Goal: Task Accomplishment & Management: Use online tool/utility

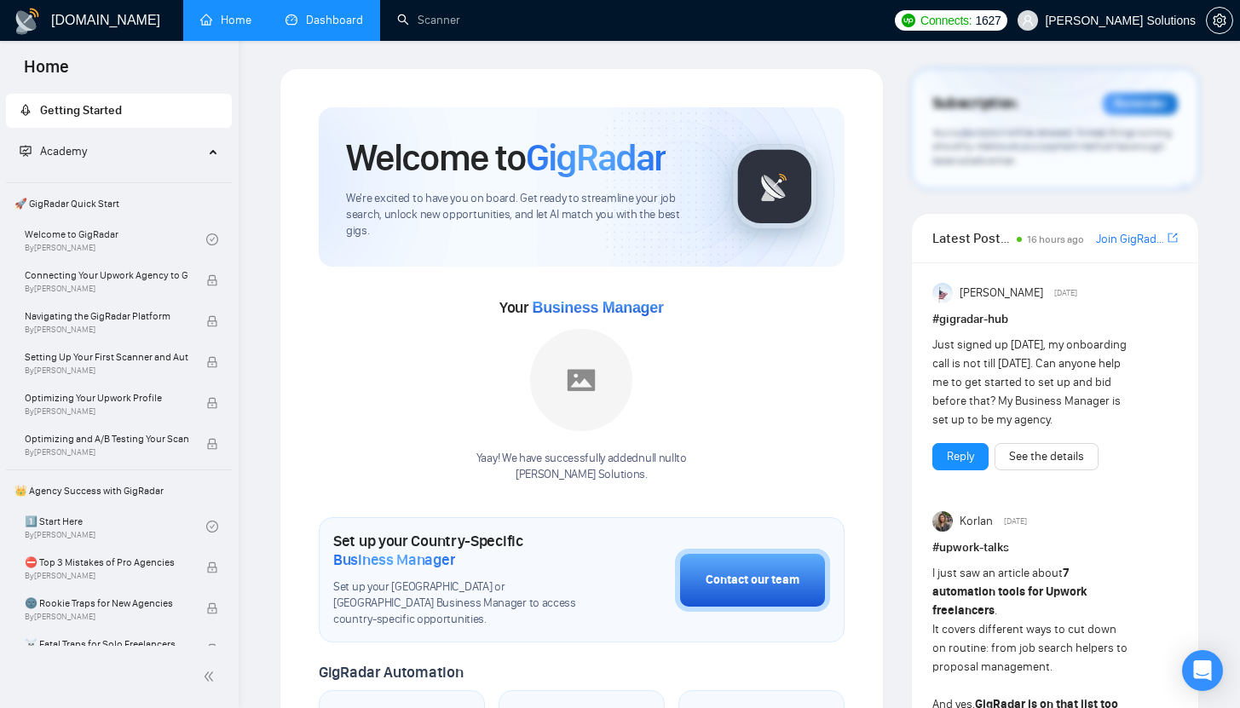
click at [294, 26] on link "Dashboard" at bounding box center [324, 20] width 78 height 14
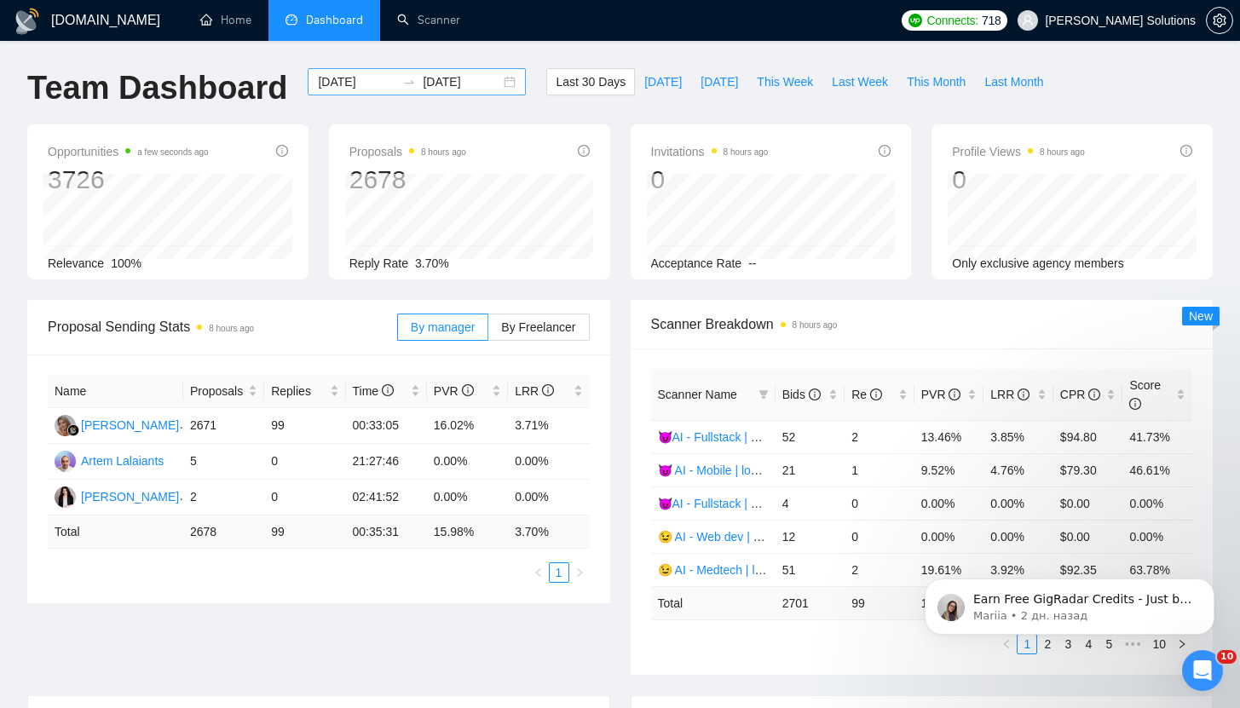
click at [355, 86] on input "[DATE]" at bounding box center [357, 81] width 78 height 19
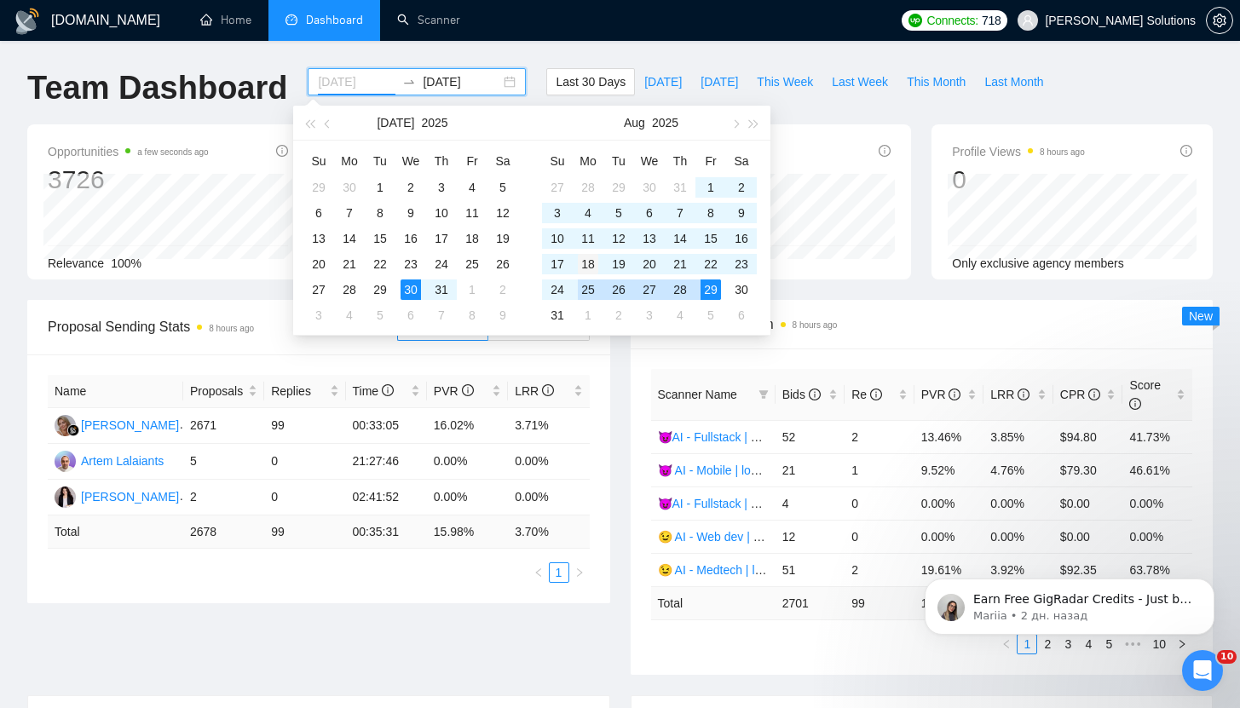
type input "[DATE]"
click at [587, 270] on div "18" at bounding box center [588, 264] width 20 height 20
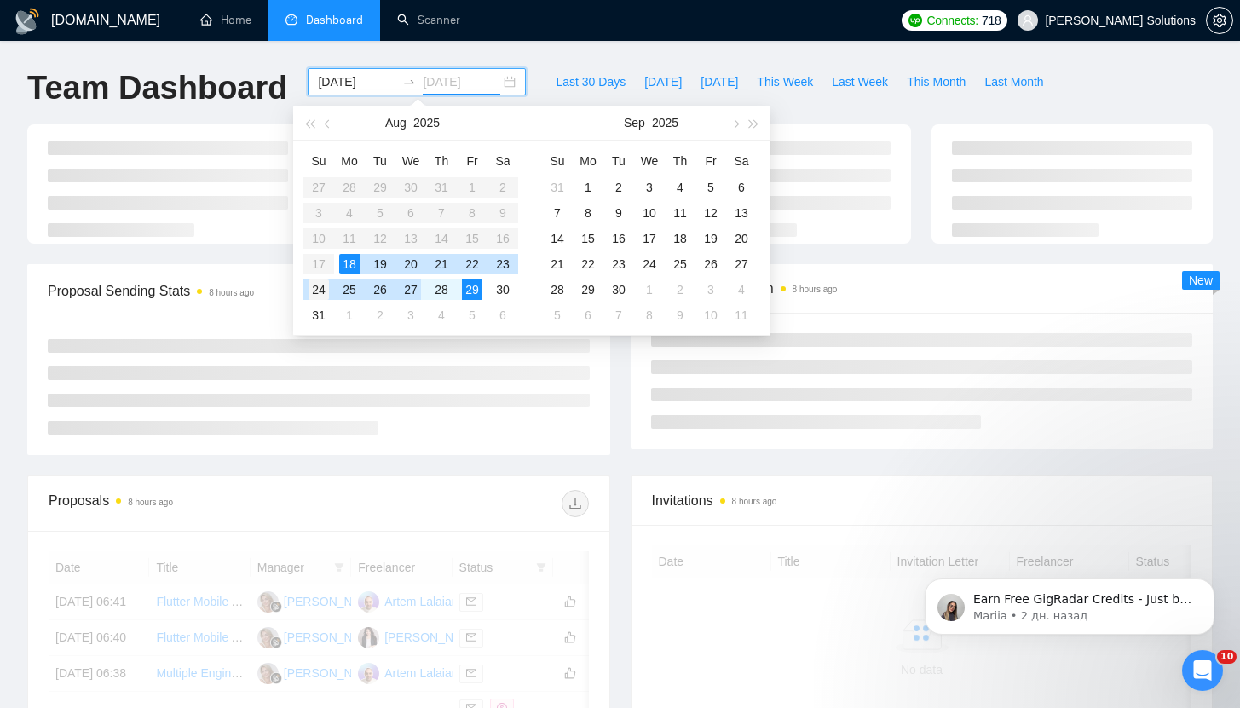
type input "[DATE]"
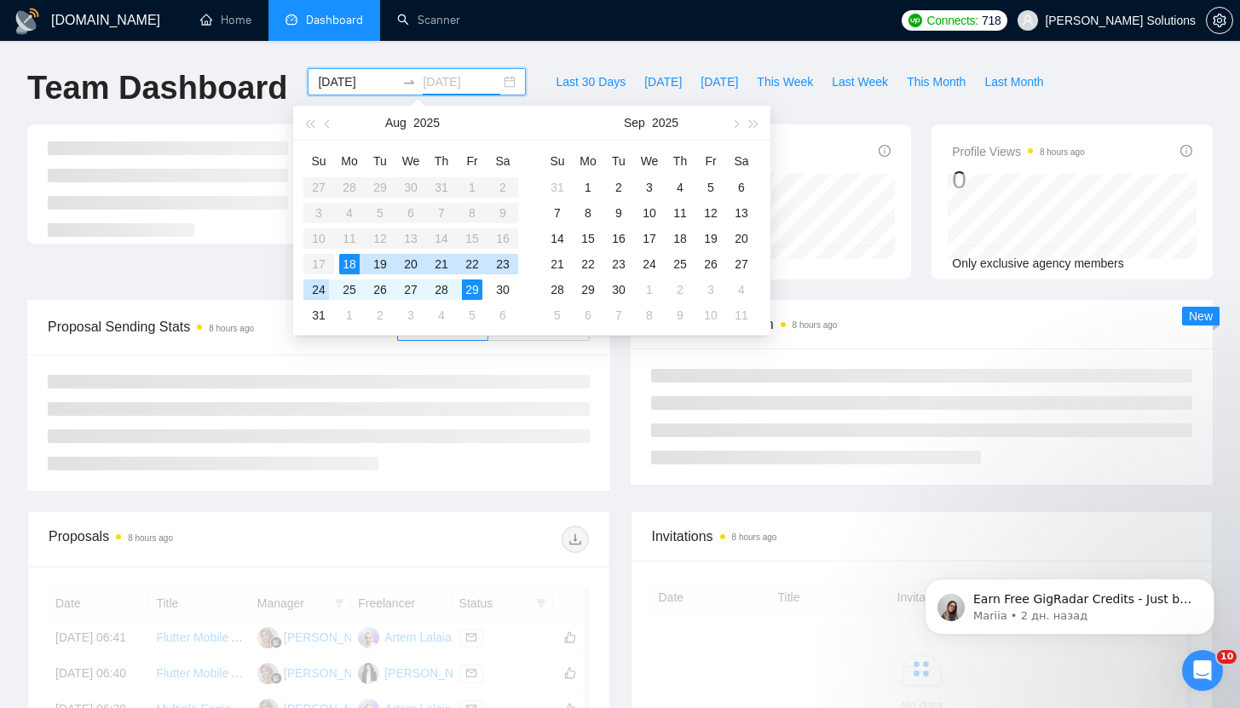
click at [321, 291] on div "24" at bounding box center [318, 290] width 20 height 20
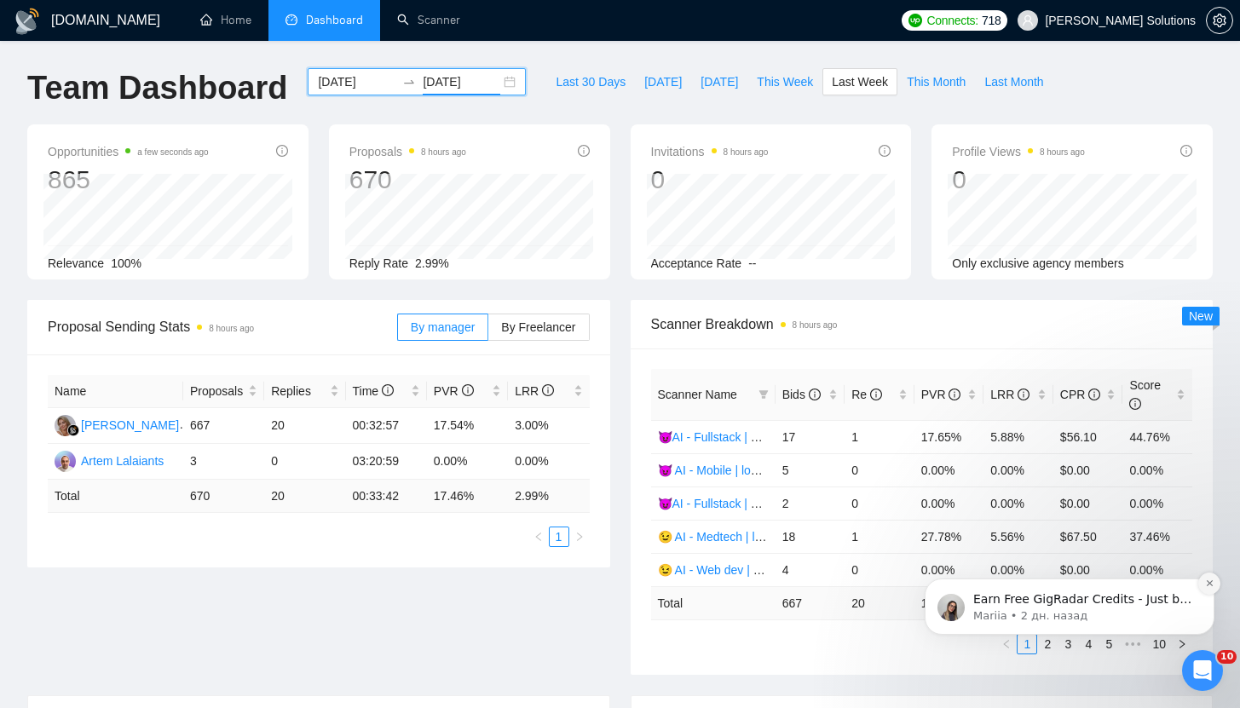
click at [1204, 588] on button "Dismiss notification" at bounding box center [1209, 584] width 22 height 22
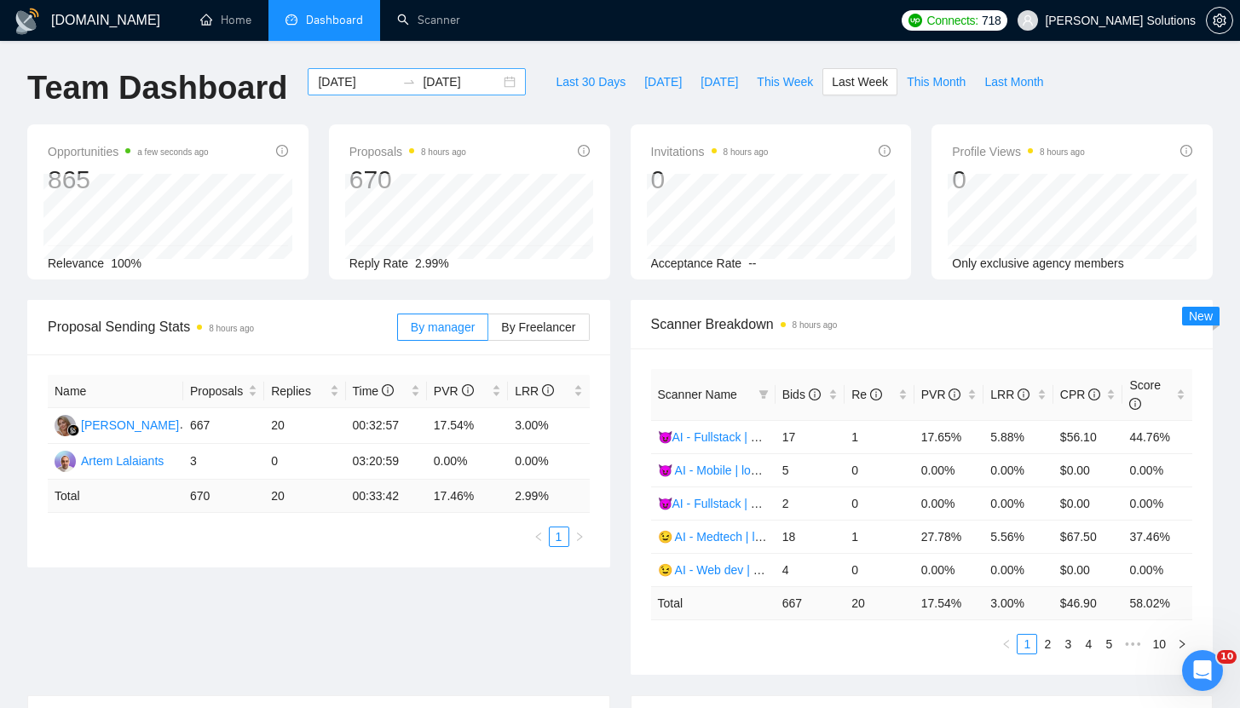
click at [364, 88] on input "[DATE]" at bounding box center [357, 81] width 78 height 19
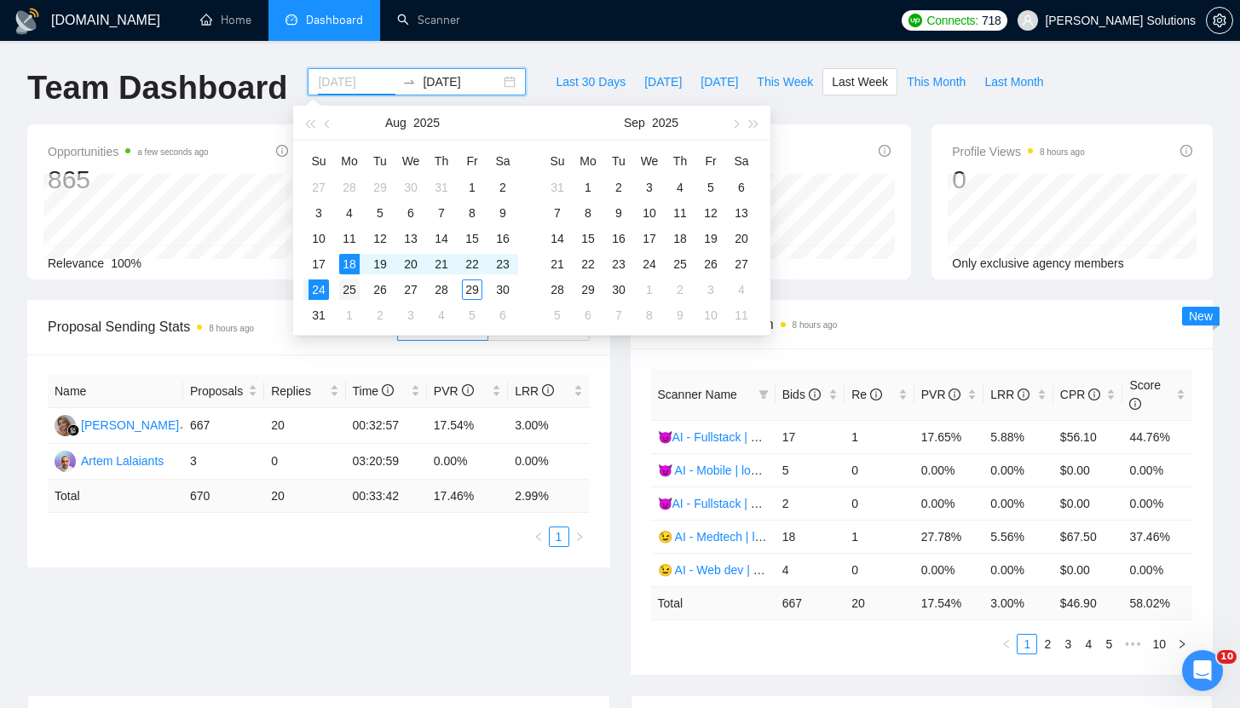
type input "[DATE]"
click at [354, 289] on div "25" at bounding box center [349, 290] width 20 height 20
click at [473, 294] on div "29" at bounding box center [472, 290] width 20 height 20
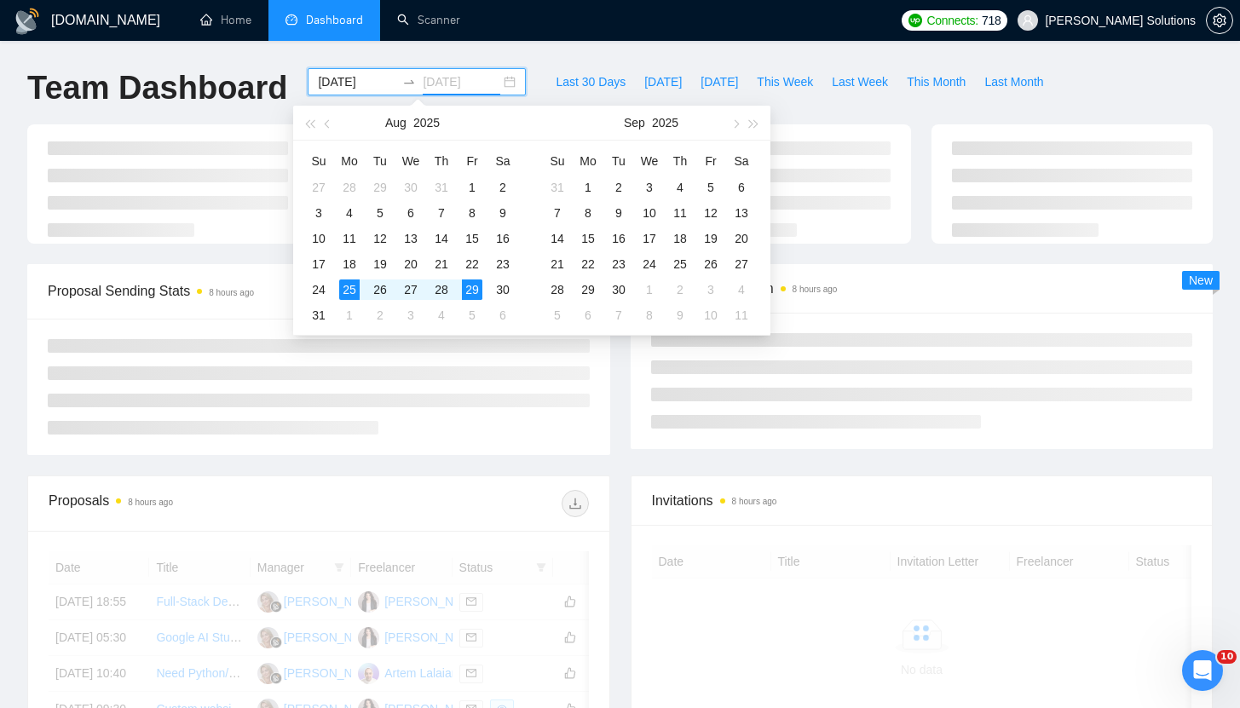
type input "[DATE]"
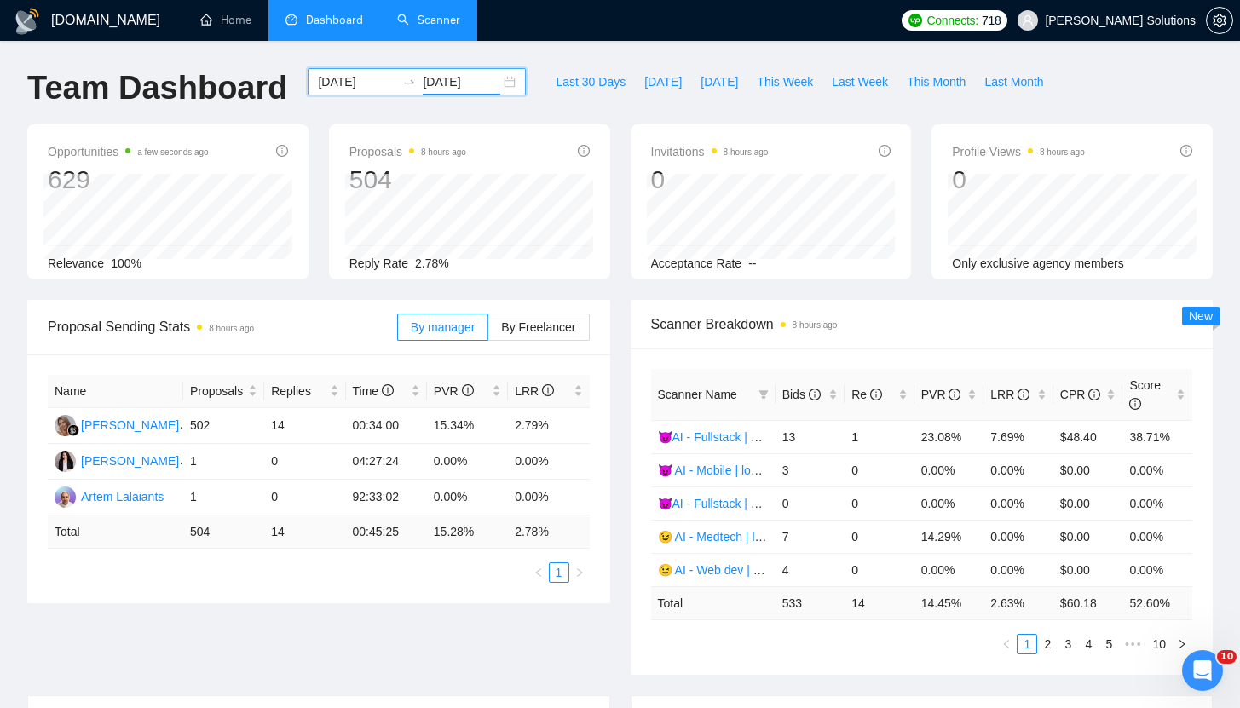
click at [416, 40] on li "Scanner" at bounding box center [428, 20] width 97 height 41
click at [415, 27] on link "Scanner" at bounding box center [428, 20] width 63 height 14
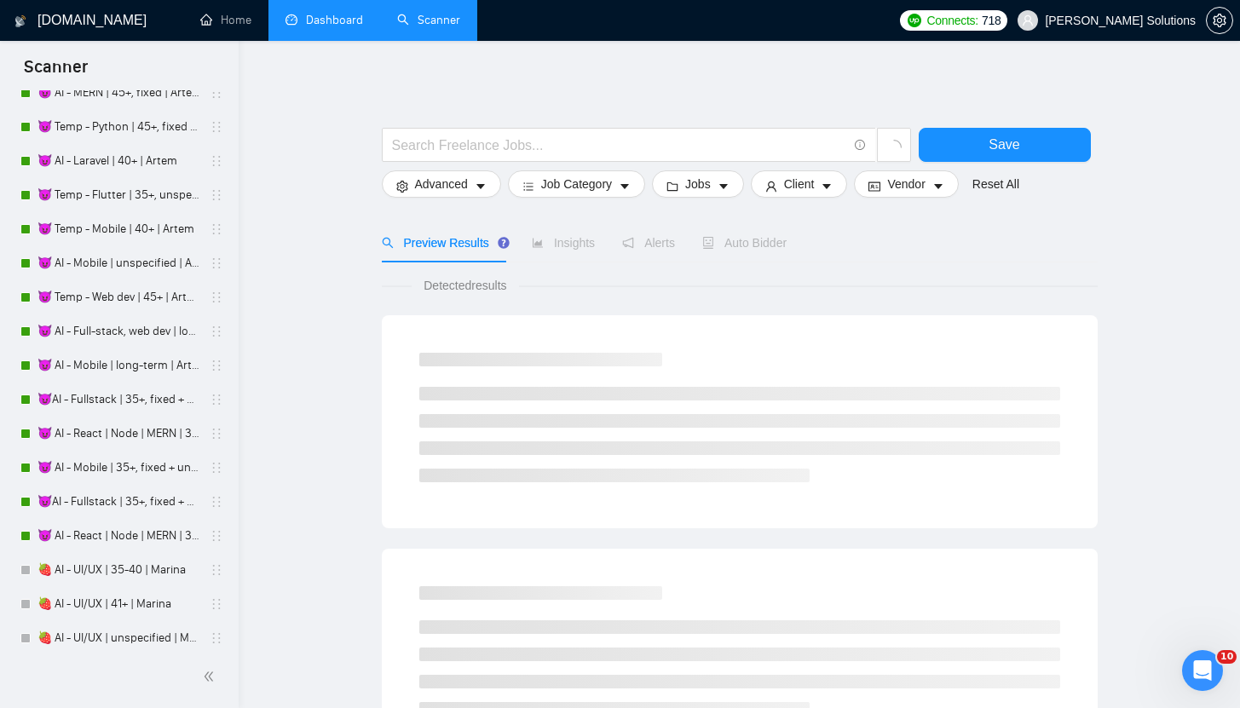
scroll to position [4199, 0]
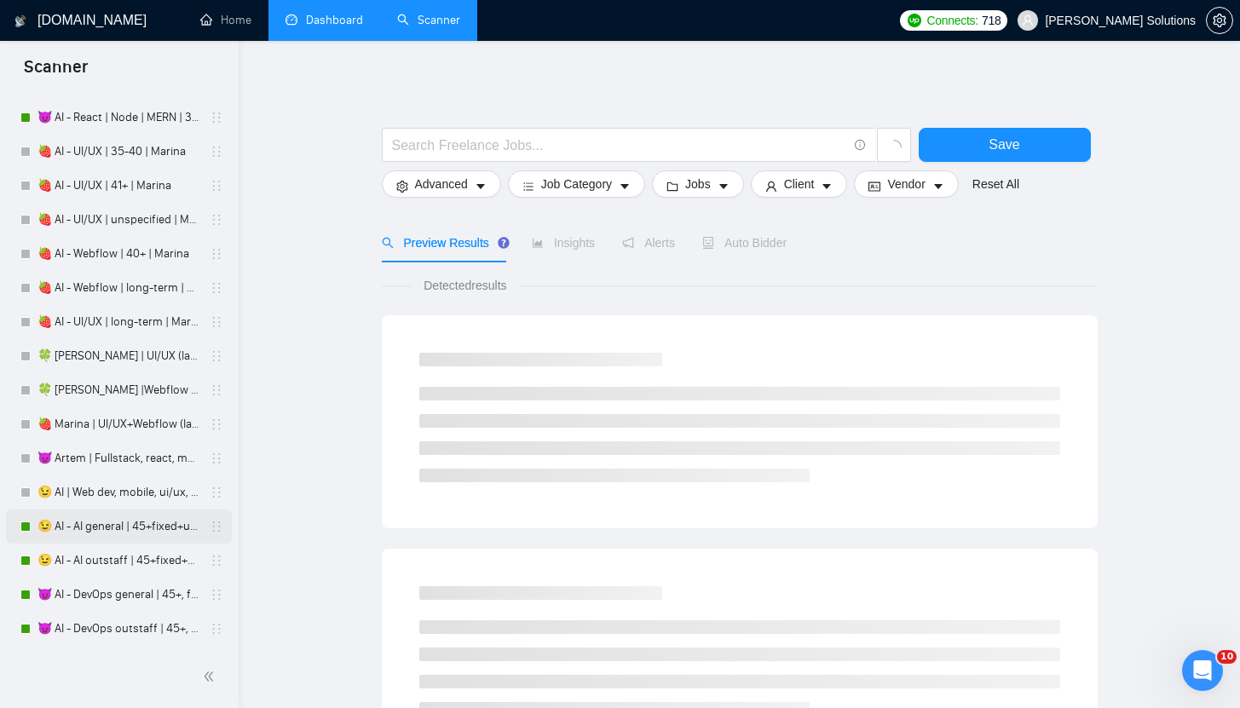
click at [108, 532] on link "😉 AI - AI general | 45+fixed+unspec | Daria" at bounding box center [118, 527] width 162 height 34
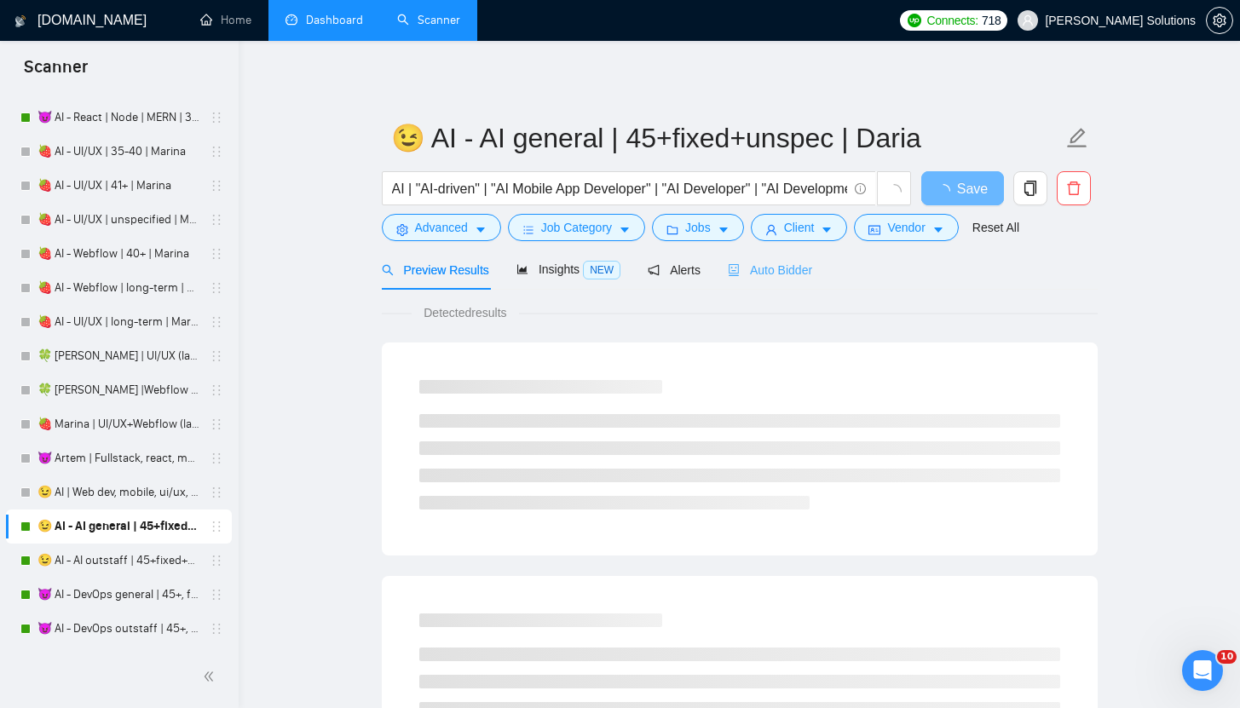
click at [753, 280] on div "Auto Bidder" at bounding box center [770, 270] width 84 height 40
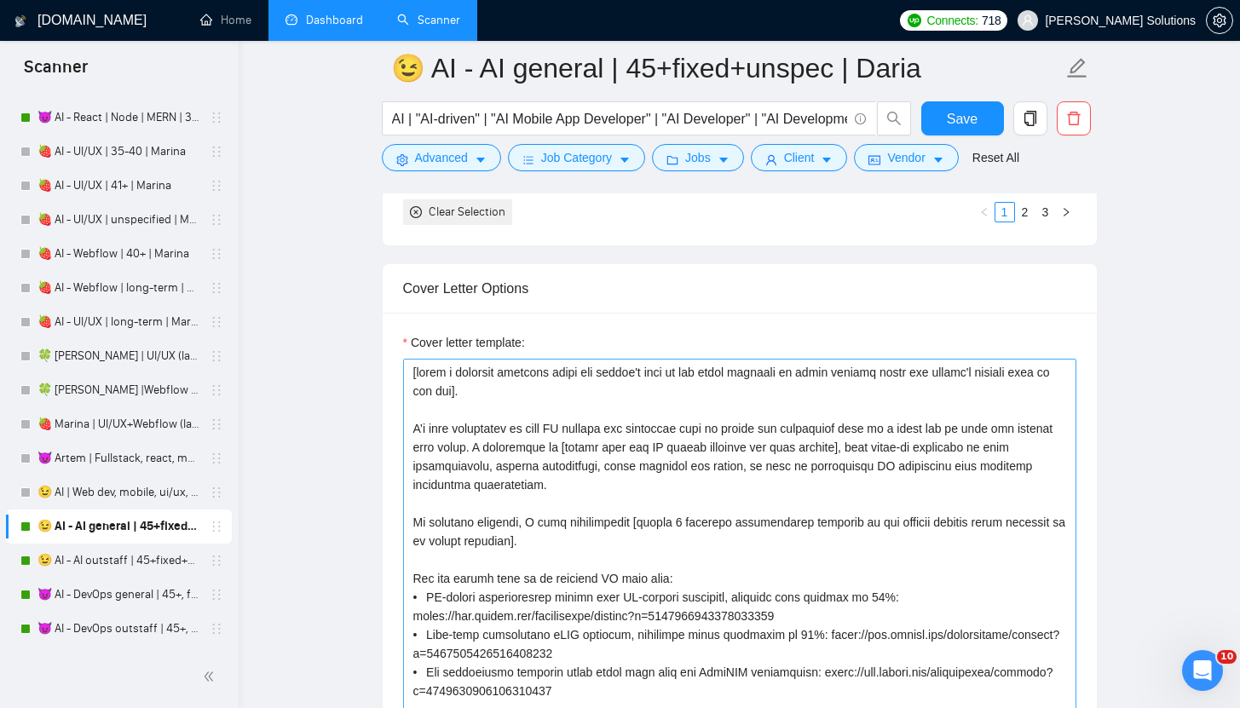
scroll to position [2125, 0]
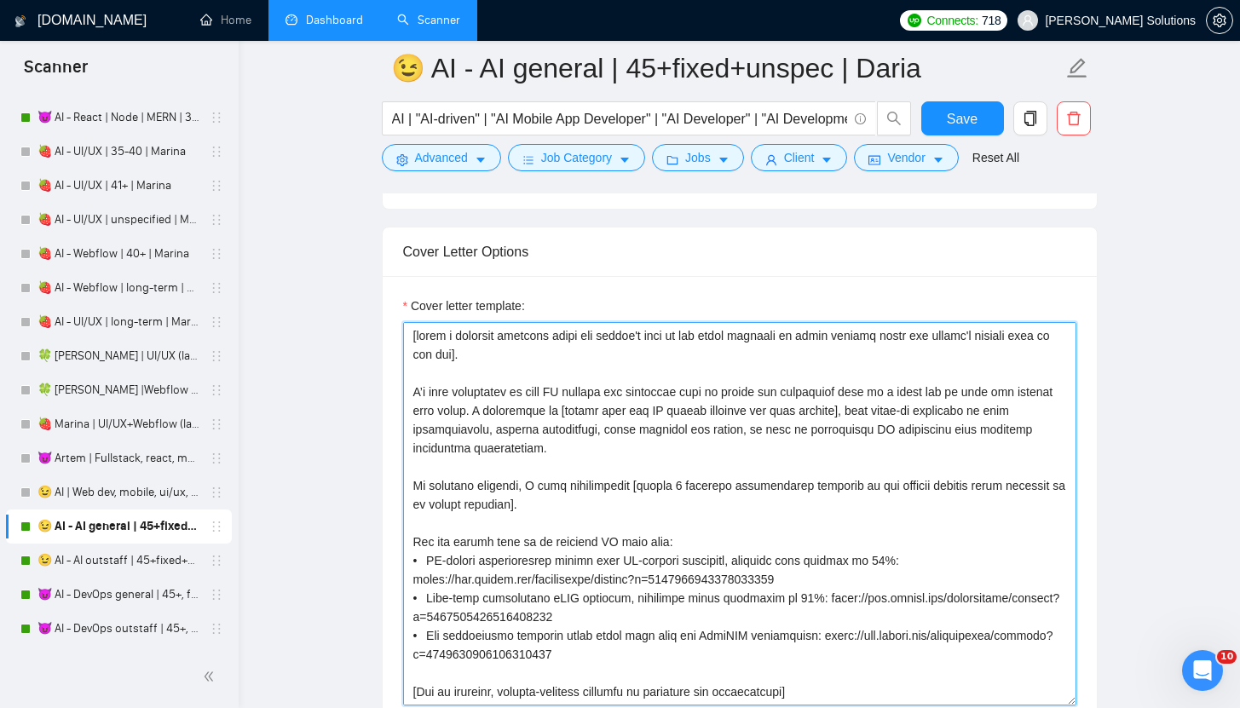
click at [740, 464] on textarea "Cover letter template:" at bounding box center [739, 513] width 673 height 383
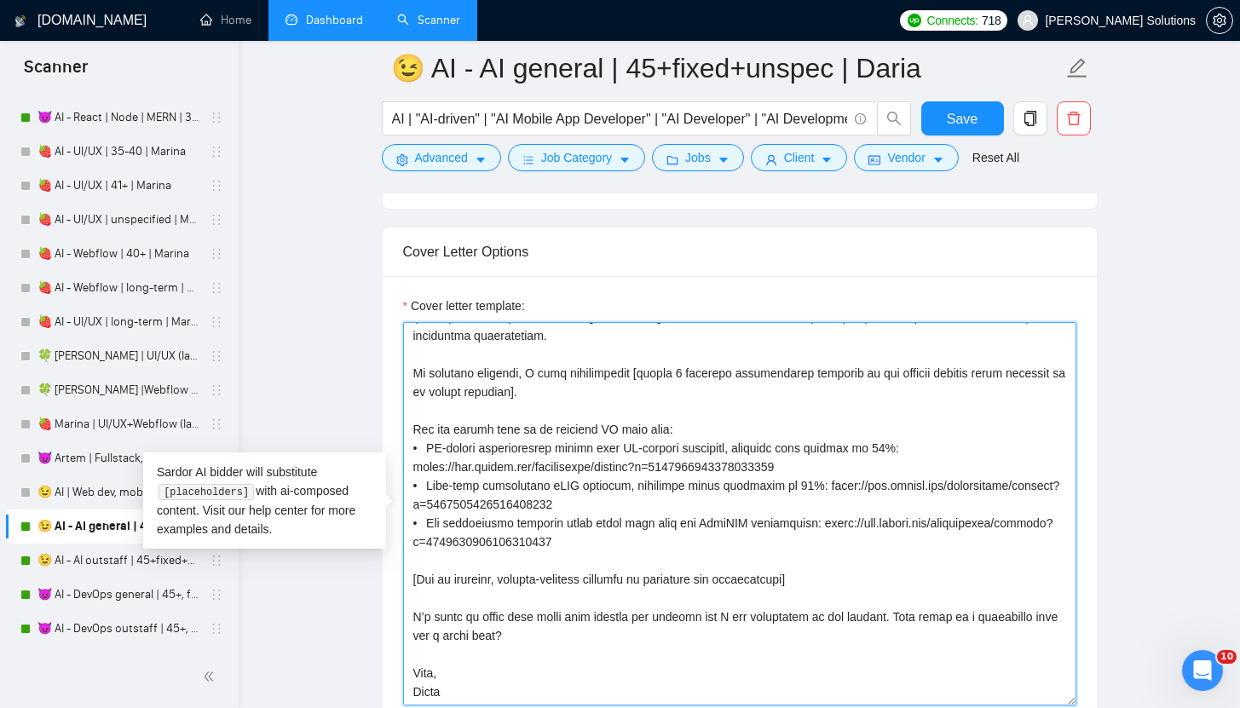
paste textarea "genuinely excited about"
type textarea "[lorem i dolorsit ametcons adipi eli seddoe't inci ut lab etdol magnaali en adm…"
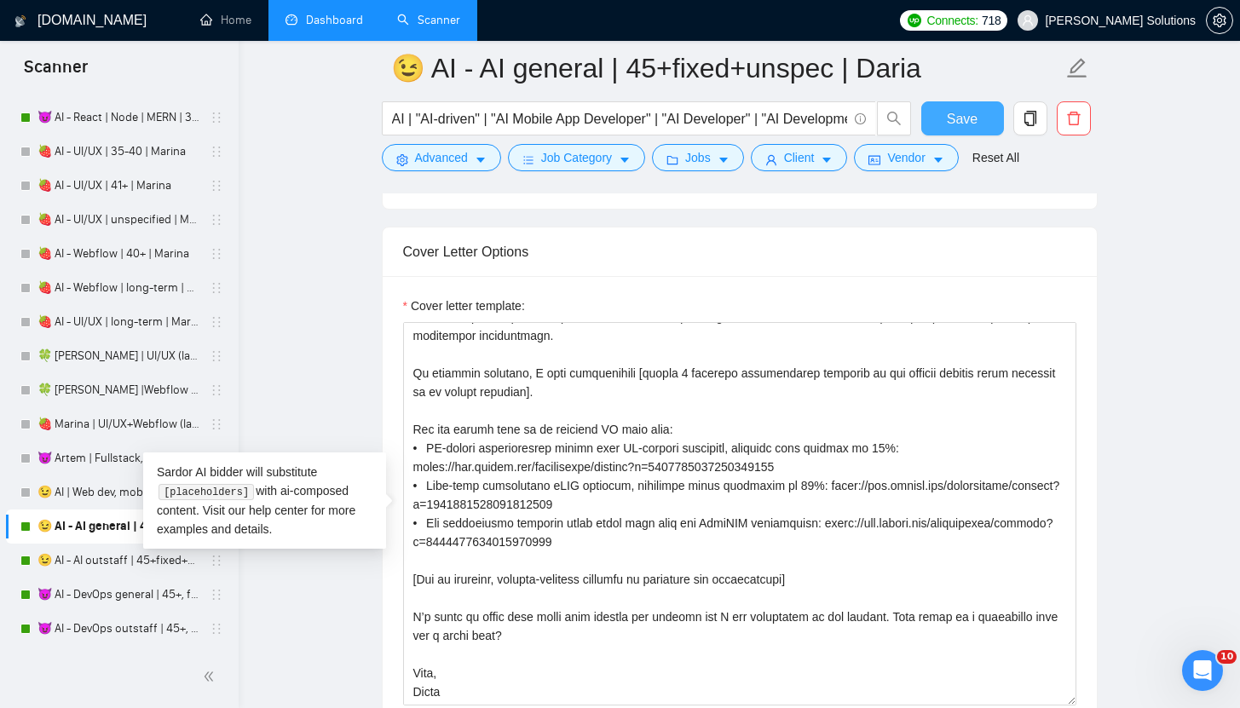
click at [968, 122] on span "Save" at bounding box center [962, 118] width 31 height 21
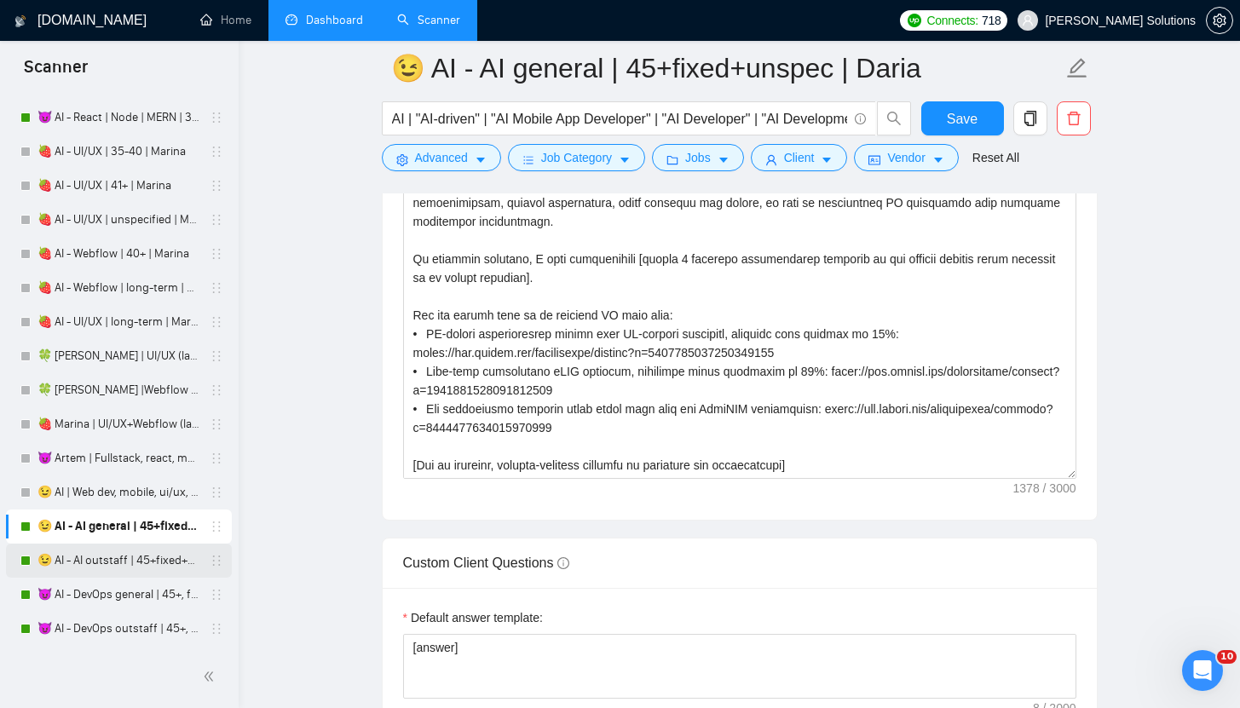
click at [152, 574] on link "😉 AI - AI outstaff | 45+fixed+unspec | Daria" at bounding box center [118, 561] width 162 height 34
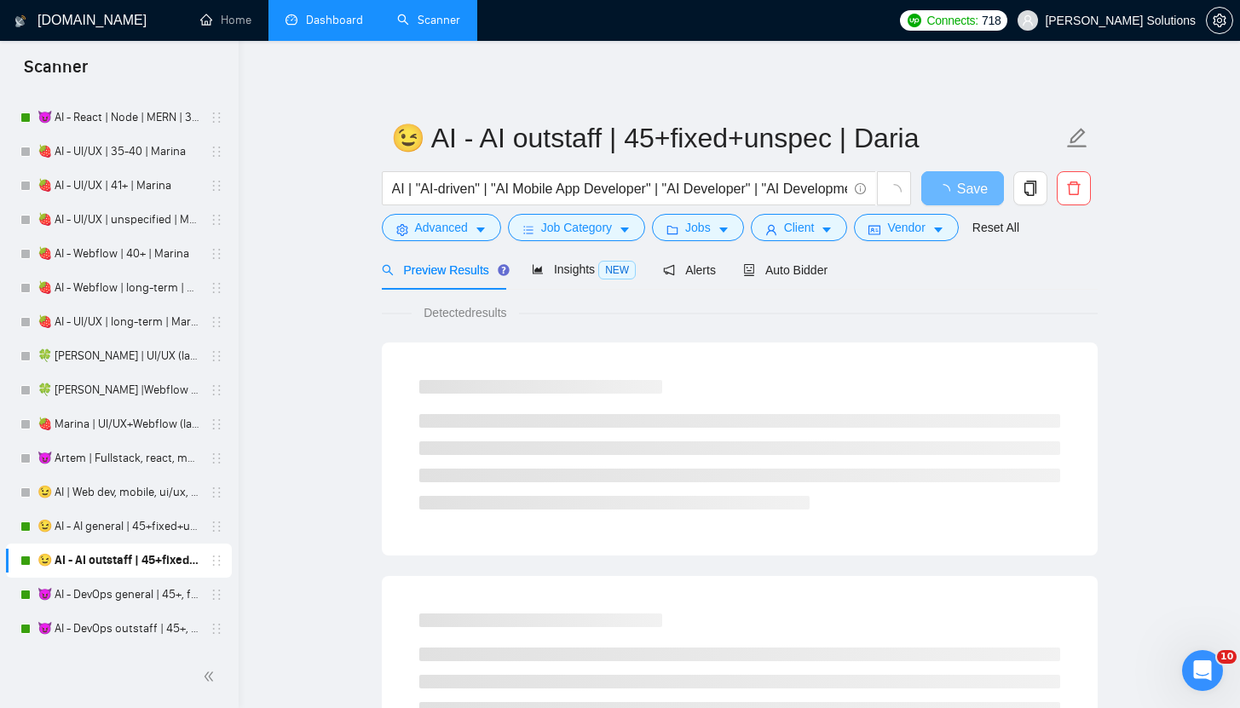
click at [317, 26] on link "Dashboard" at bounding box center [324, 20] width 78 height 14
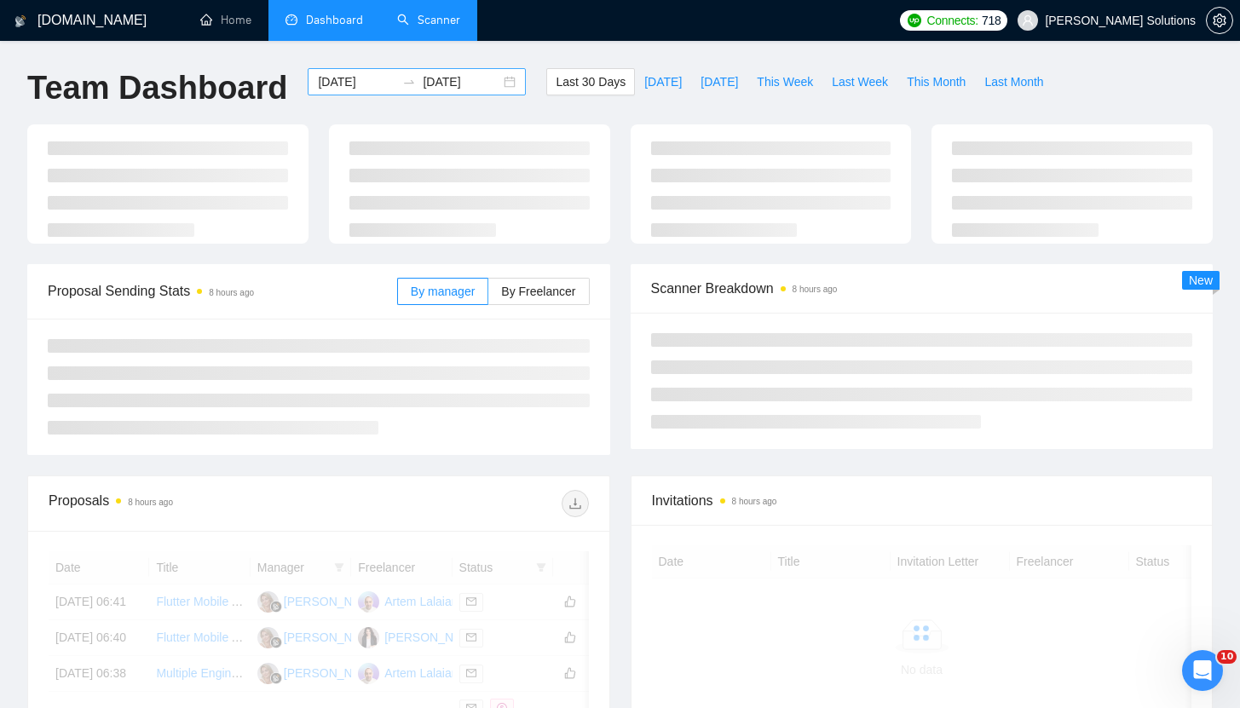
click at [353, 75] on input "[DATE]" at bounding box center [357, 81] width 78 height 19
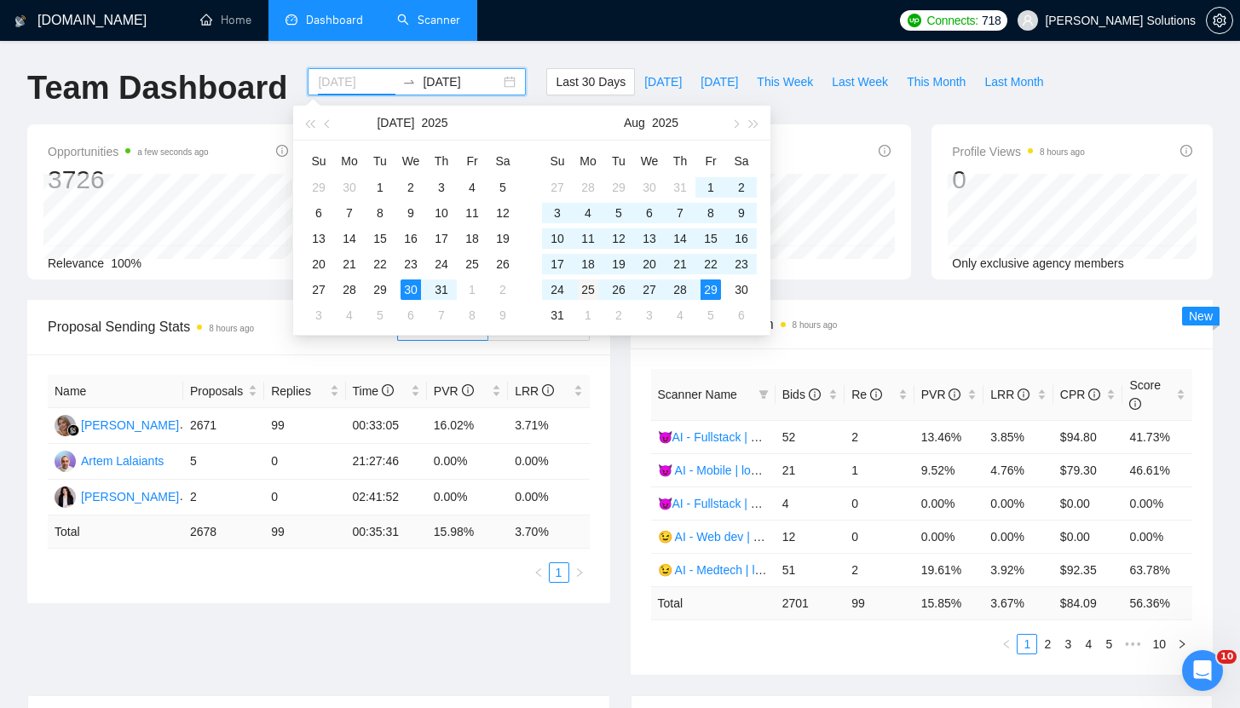
type input "[DATE]"
click at [593, 291] on div "25" at bounding box center [588, 290] width 20 height 20
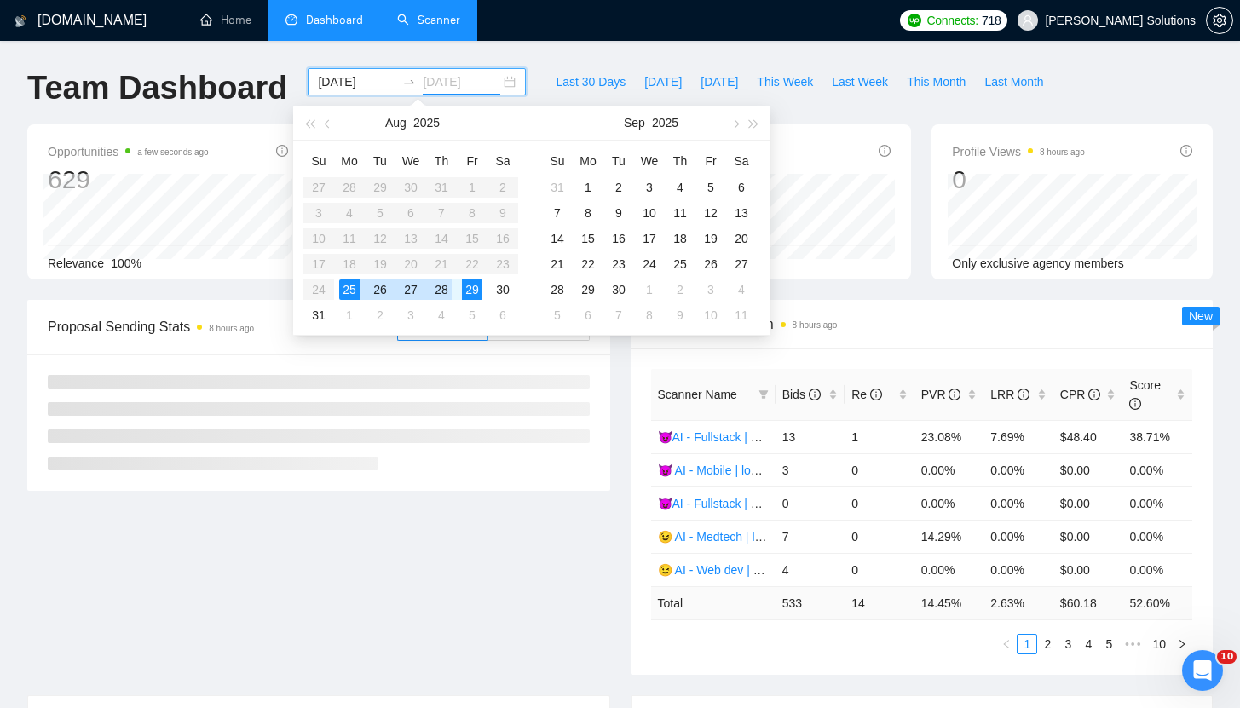
type input "[DATE]"
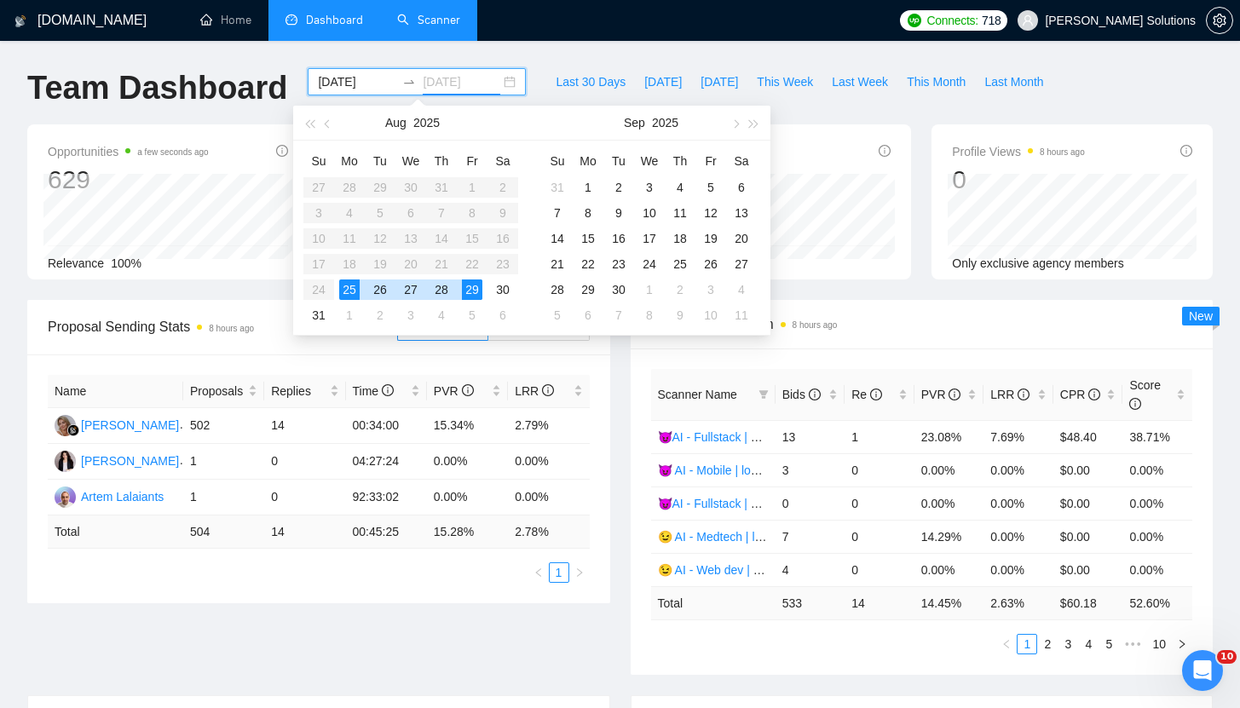
click at [465, 289] on div "29" at bounding box center [472, 290] width 20 height 20
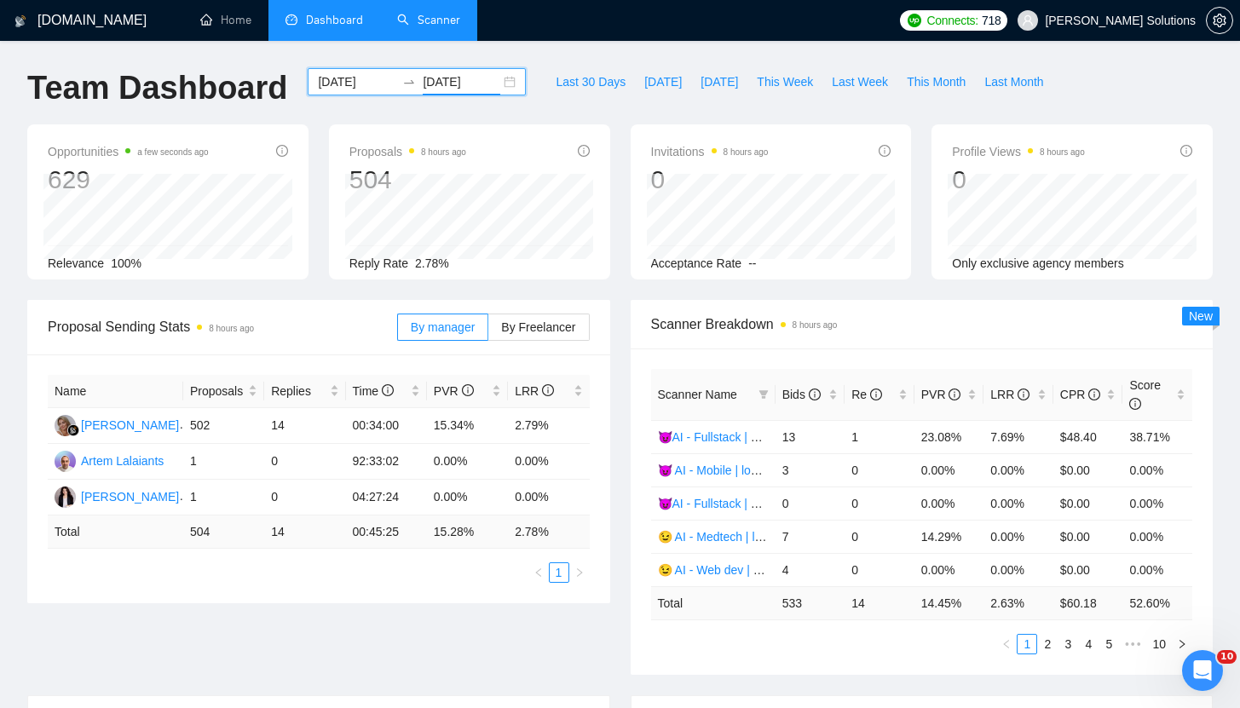
click at [337, 89] on input "[DATE]" at bounding box center [357, 81] width 78 height 19
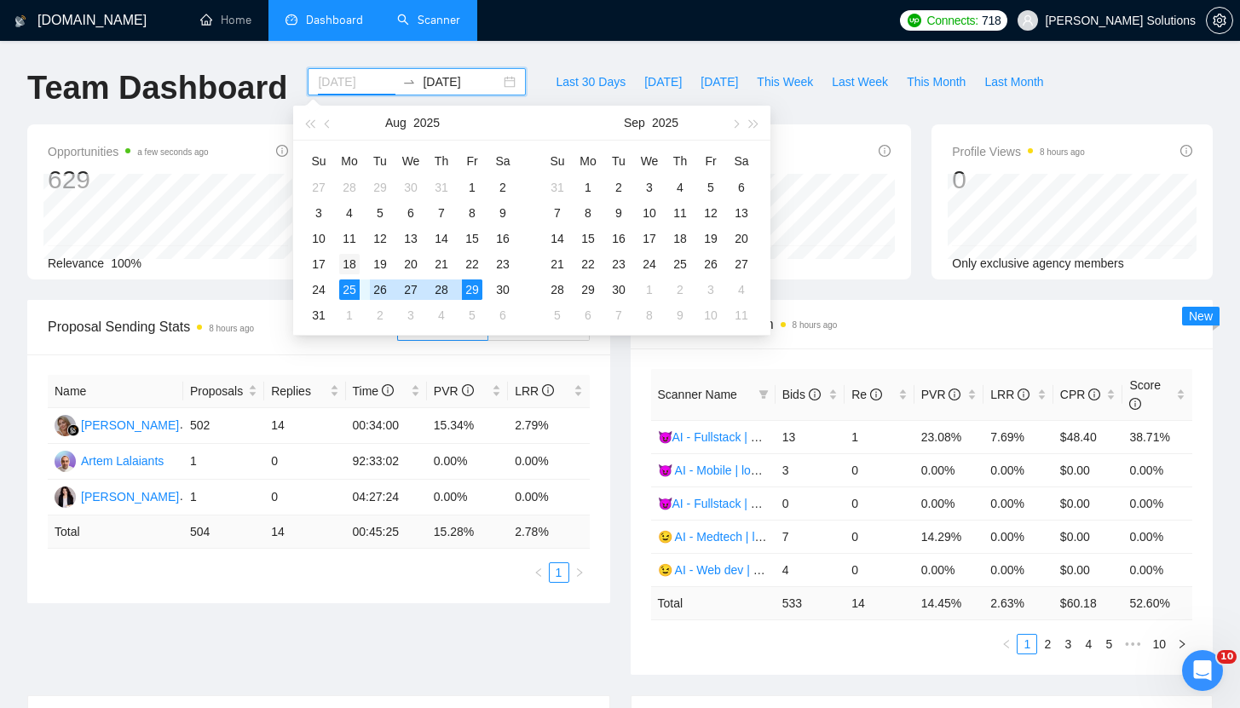
type input "[DATE]"
click at [353, 269] on div "18" at bounding box center [349, 264] width 20 height 20
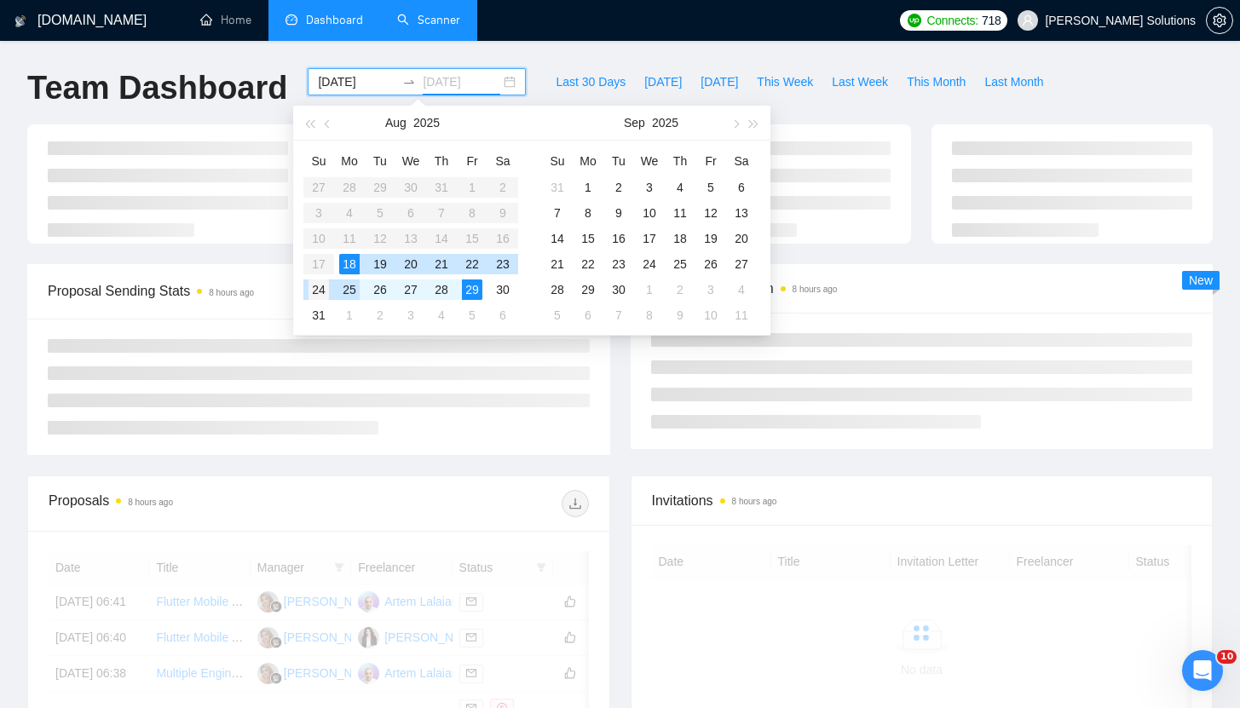
type input "[DATE]"
click at [327, 289] on div "24" at bounding box center [318, 290] width 20 height 20
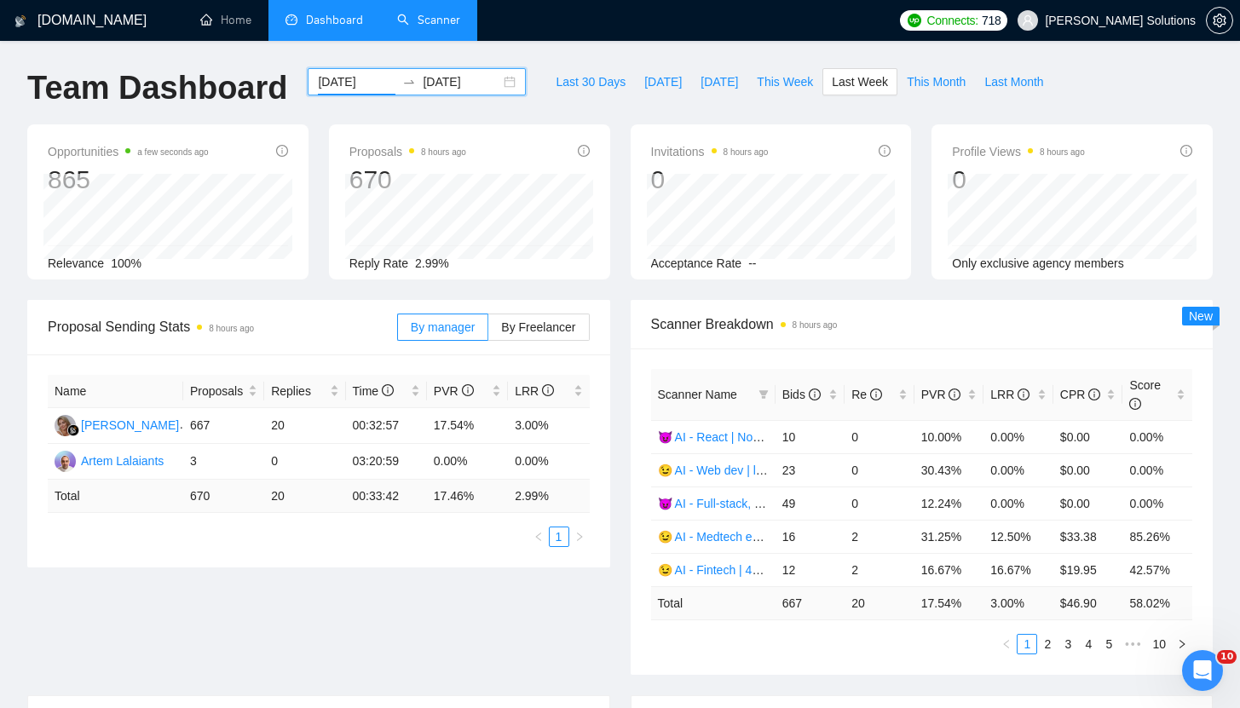
click at [326, 89] on input "[DATE]" at bounding box center [357, 81] width 78 height 19
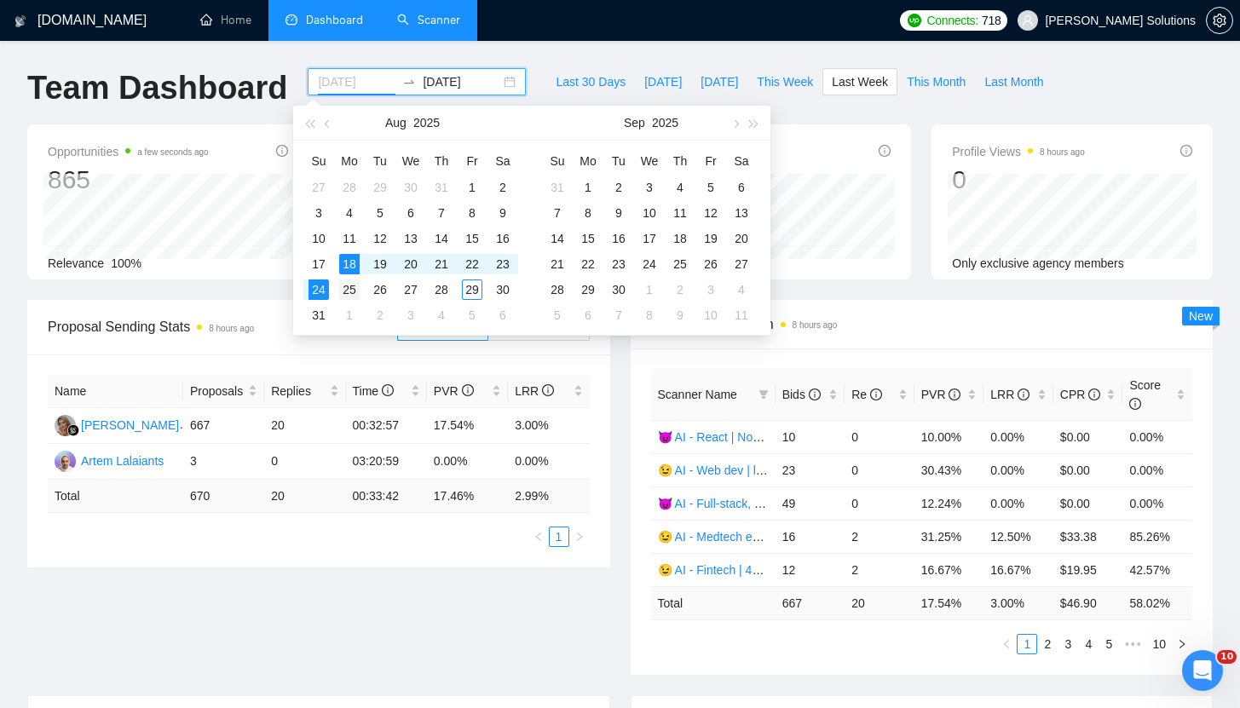
type input "[DATE]"
click at [355, 286] on div "25" at bounding box center [349, 290] width 20 height 20
type input "[DATE]"
click at [472, 289] on div "29" at bounding box center [472, 290] width 20 height 20
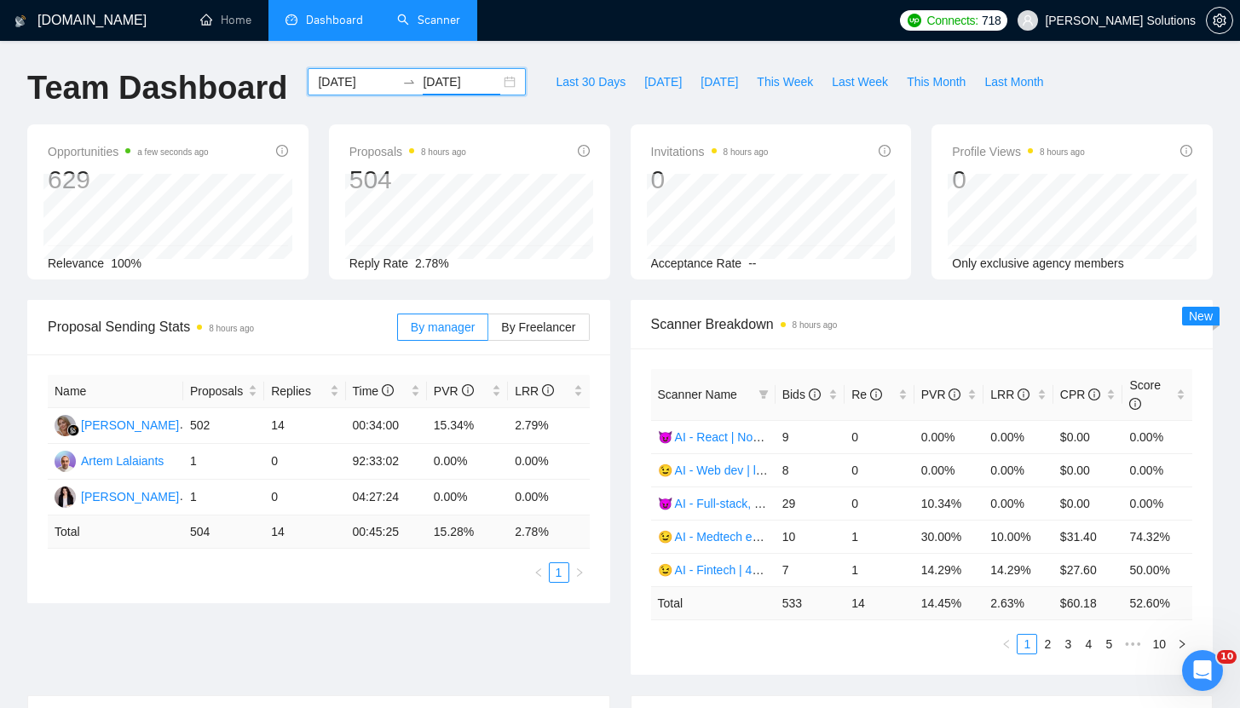
click at [338, 92] on div "[DATE] [DATE]" at bounding box center [417, 81] width 218 height 27
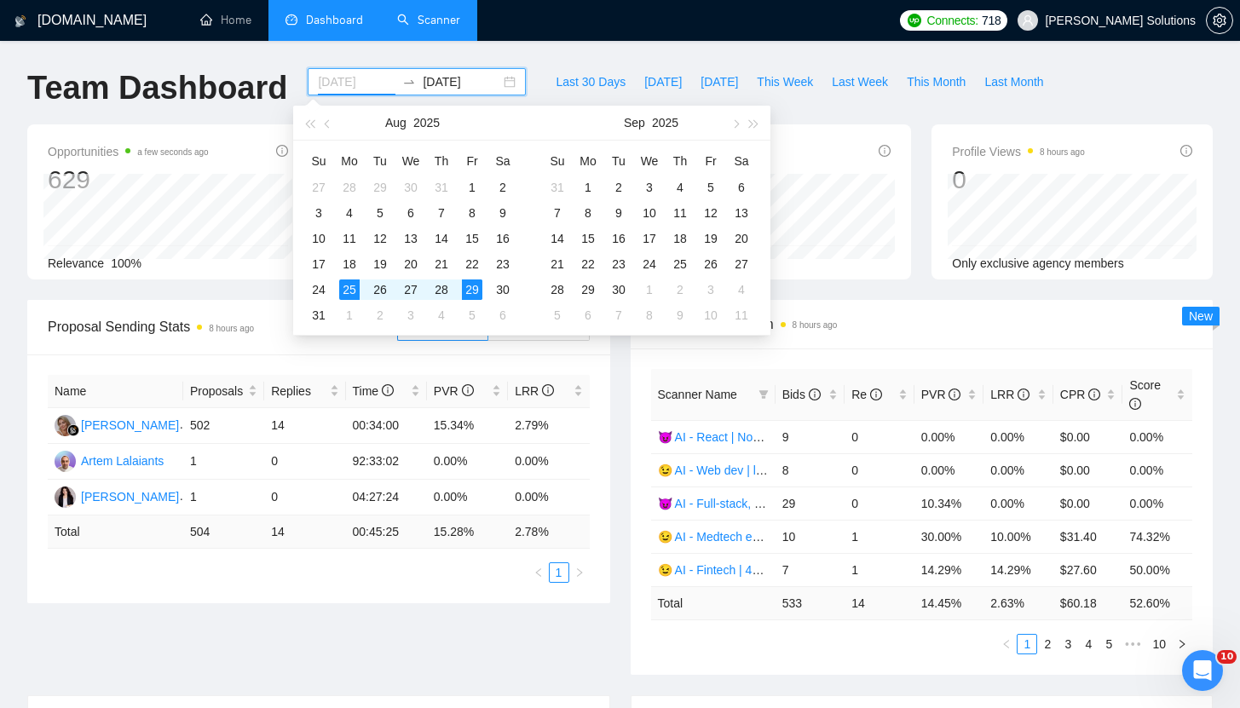
type input "[DATE]"
click at [947, 320] on span "Scanner Breakdown 8 hours ago" at bounding box center [922, 324] width 542 height 21
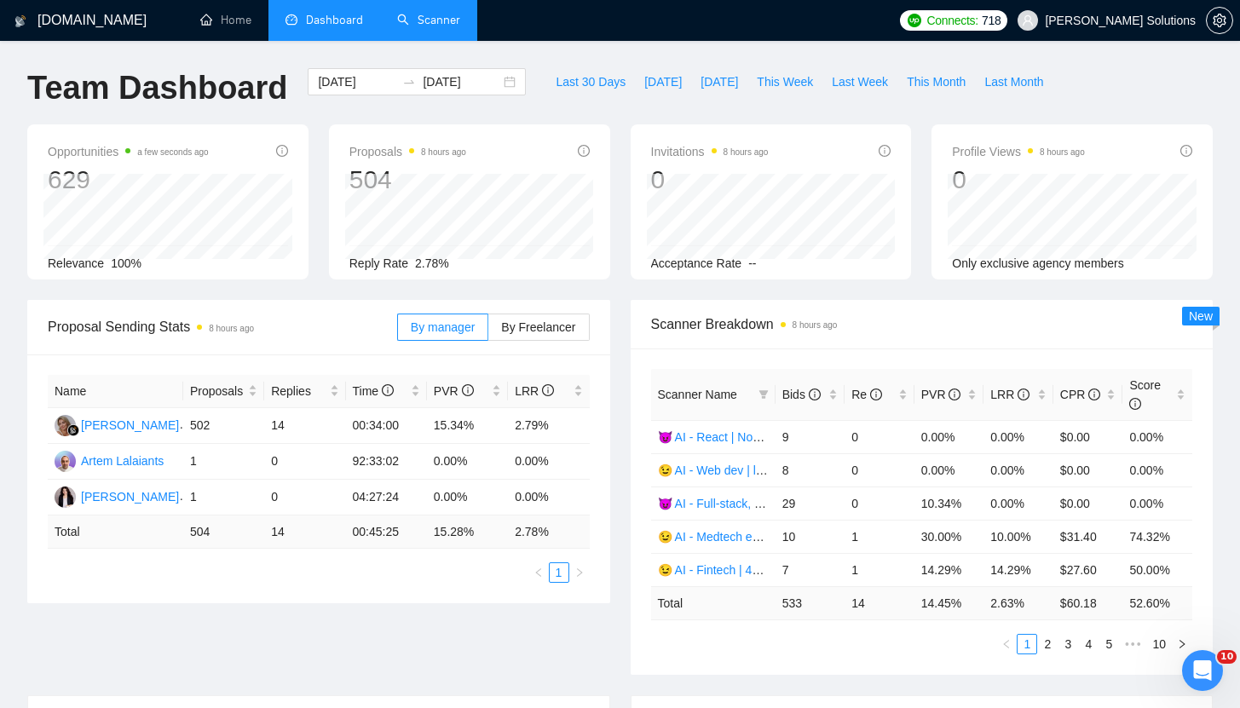
click at [446, 27] on link "Scanner" at bounding box center [428, 20] width 63 height 14
